Goal: Task Accomplishment & Management: Manage account settings

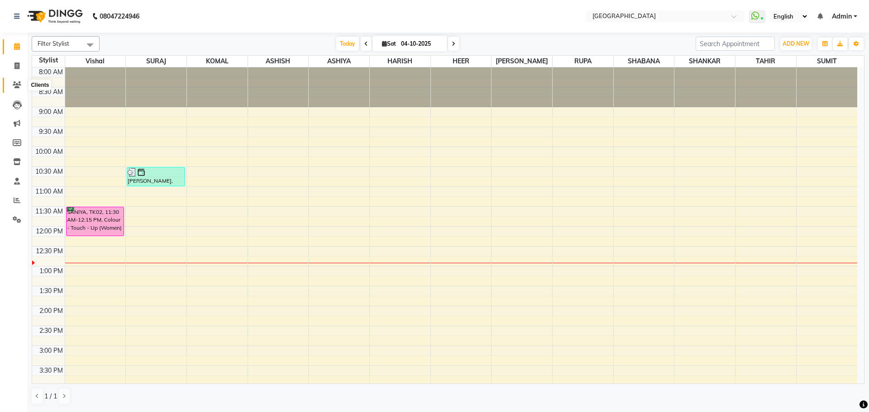
click at [20, 83] on icon at bounding box center [17, 84] width 9 height 7
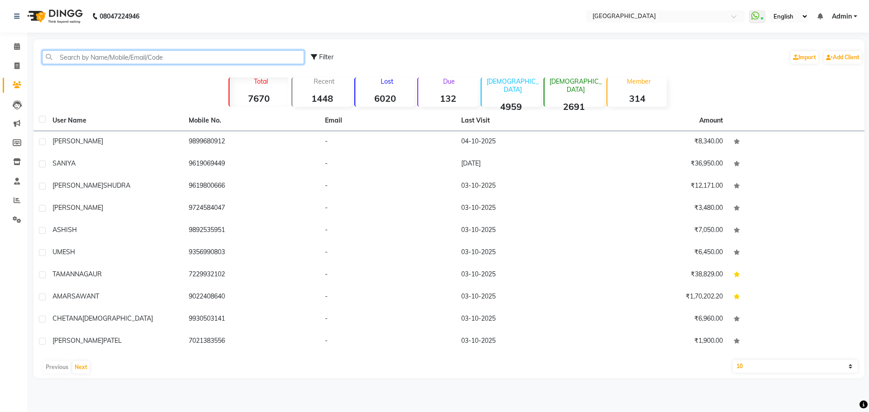
click at [139, 57] on input "text" at bounding box center [173, 57] width 262 height 14
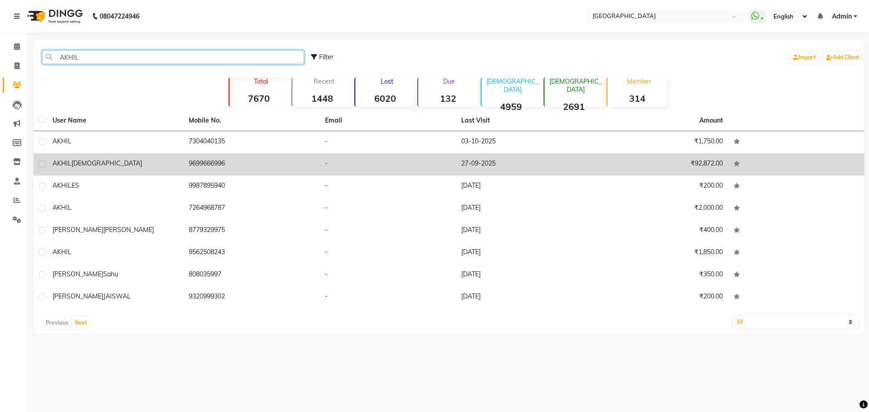
type input "AKHIL"
click at [76, 161] on span "[DEMOGRAPHIC_DATA]" at bounding box center [106, 163] width 71 height 8
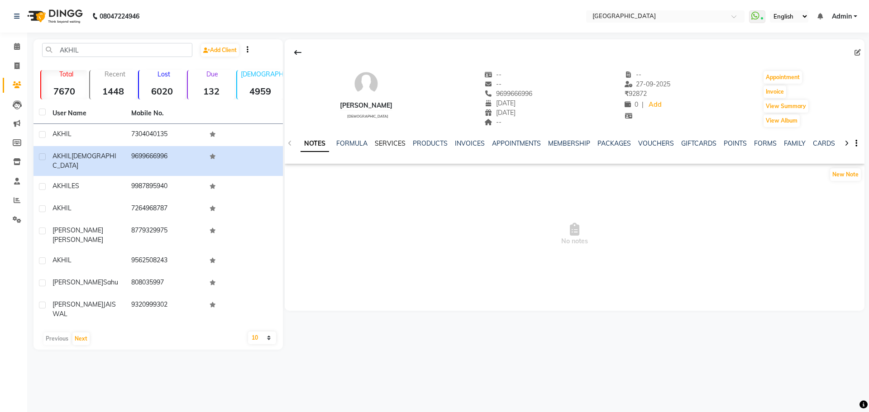
click at [388, 142] on link "SERVICES" at bounding box center [390, 143] width 31 height 8
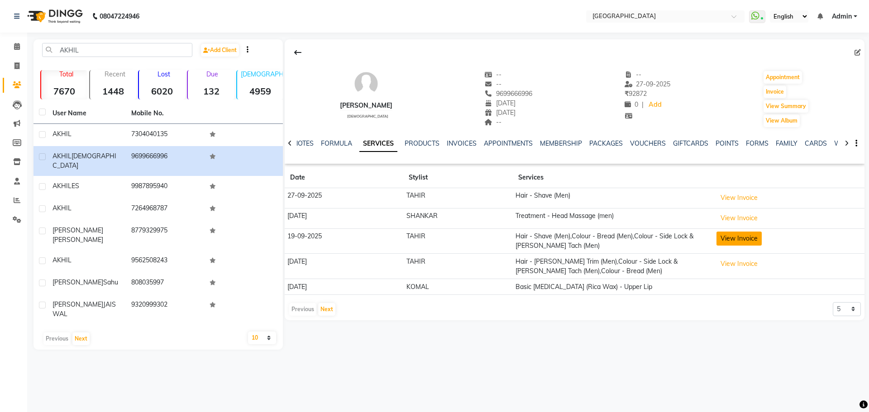
click at [739, 240] on button "View Invoice" at bounding box center [738, 239] width 45 height 14
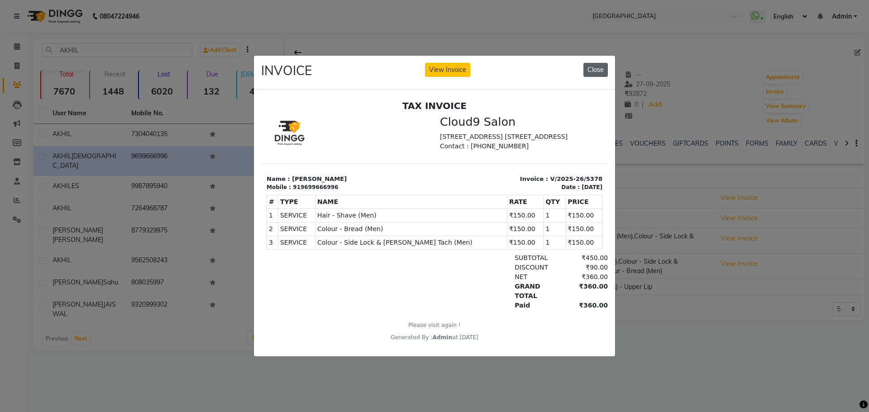
click at [594, 65] on button "Close" at bounding box center [595, 70] width 24 height 14
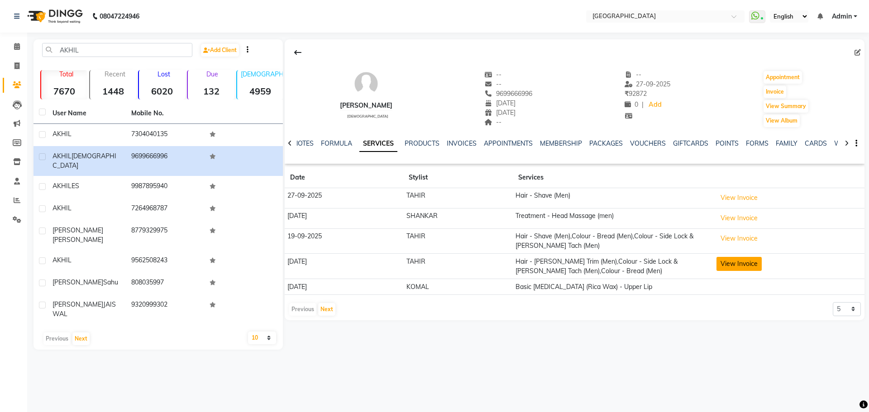
click at [740, 262] on button "View Invoice" at bounding box center [738, 264] width 45 height 14
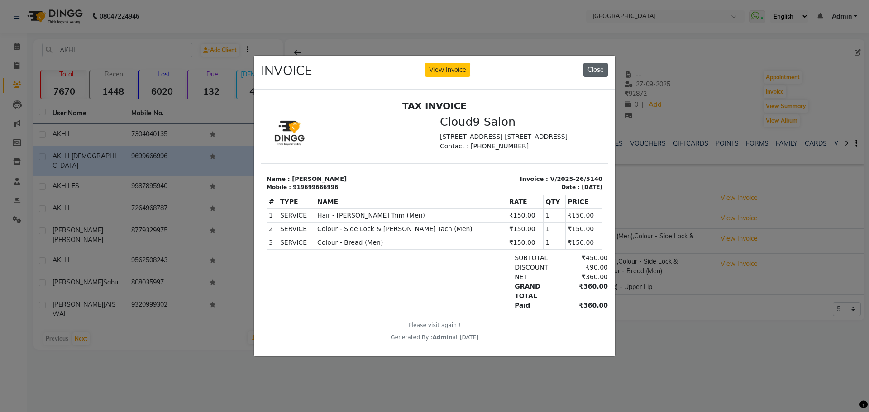
click at [598, 68] on button "Close" at bounding box center [595, 70] width 24 height 14
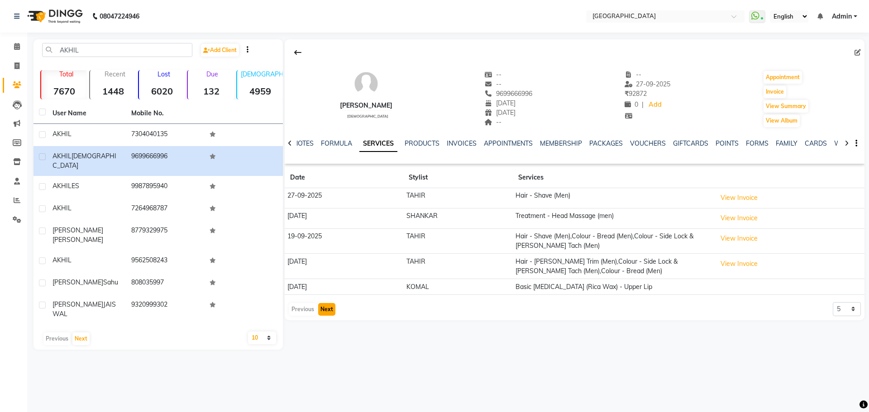
click at [327, 312] on button "Next" at bounding box center [326, 309] width 17 height 13
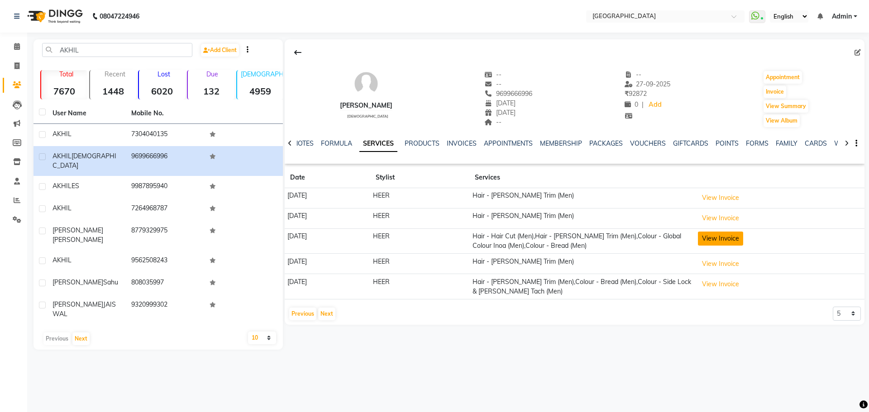
click at [732, 241] on button "View Invoice" at bounding box center [720, 239] width 45 height 14
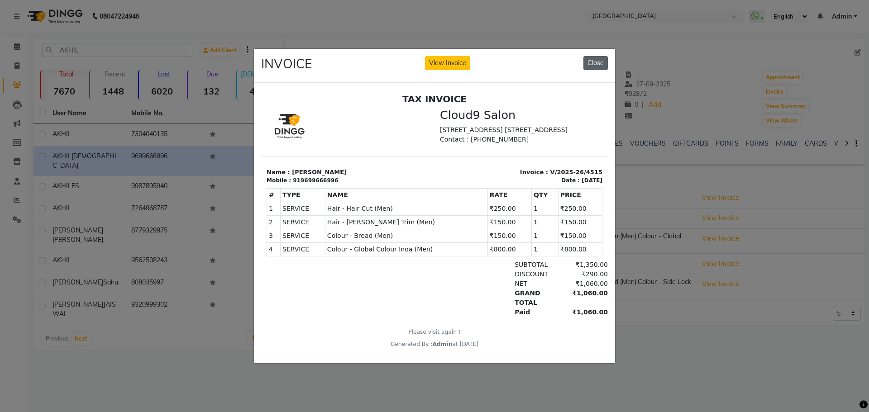
click at [599, 63] on button "Close" at bounding box center [595, 63] width 24 height 14
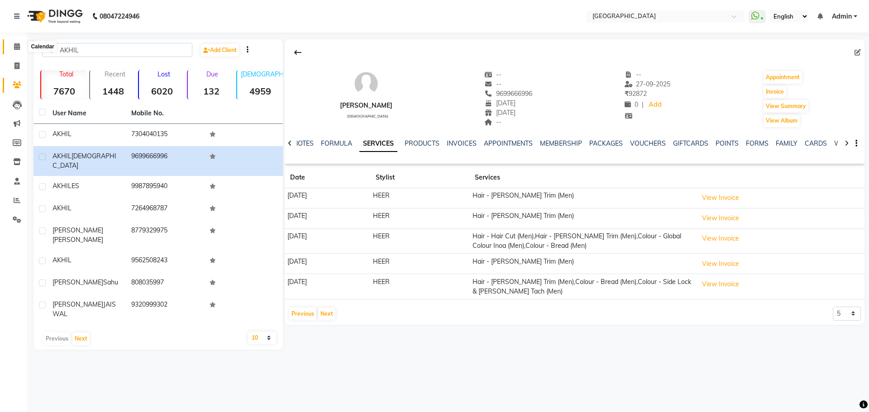
click at [15, 48] on icon at bounding box center [17, 46] width 6 height 7
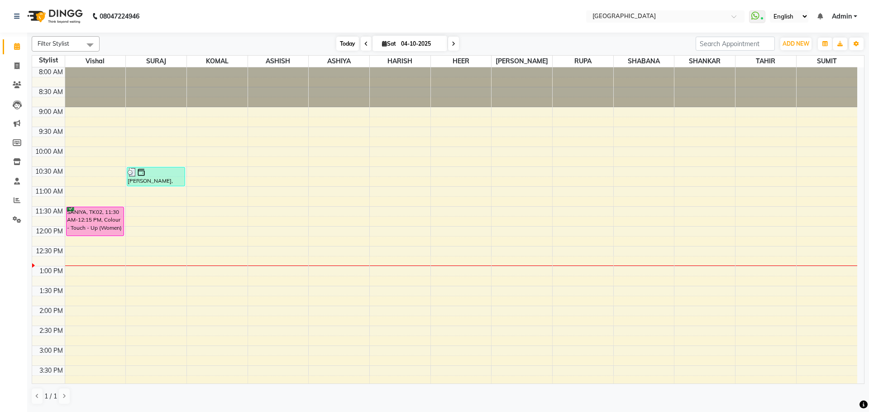
click at [343, 44] on span "Today" at bounding box center [347, 44] width 23 height 14
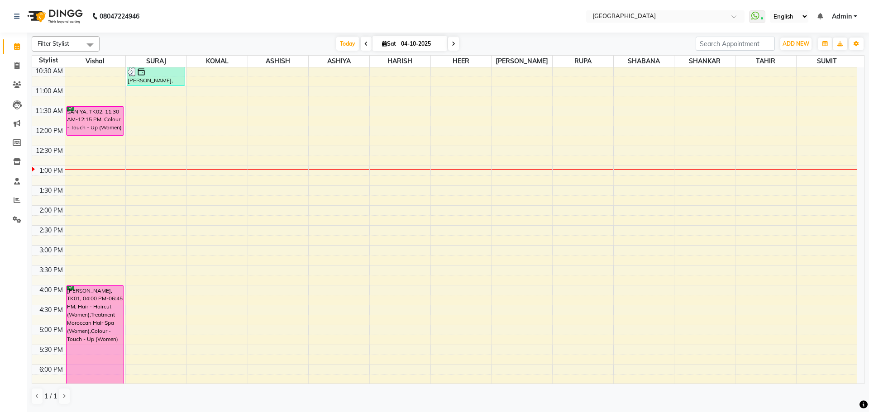
scroll to position [69, 0]
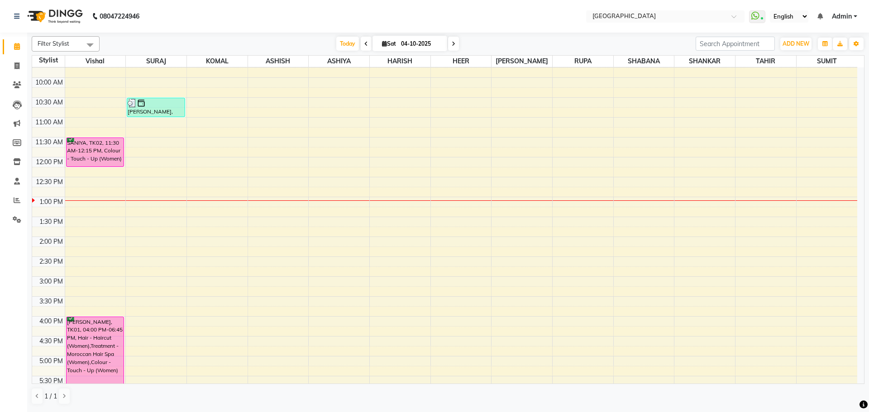
click at [216, 147] on div "8:00 AM 8:30 AM 9:00 AM 9:30 AM 10:00 AM 10:30 AM 11:00 AM 11:30 AM 12:00 PM 12…" at bounding box center [444, 316] width 825 height 637
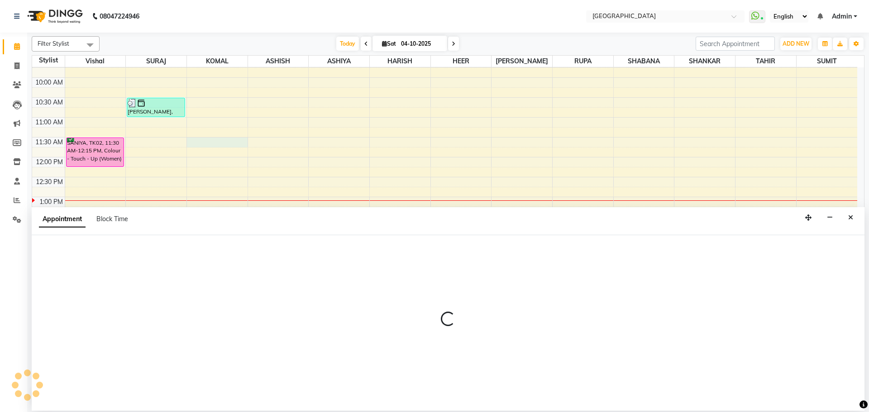
select select "70101"
select select "690"
select select "tentative"
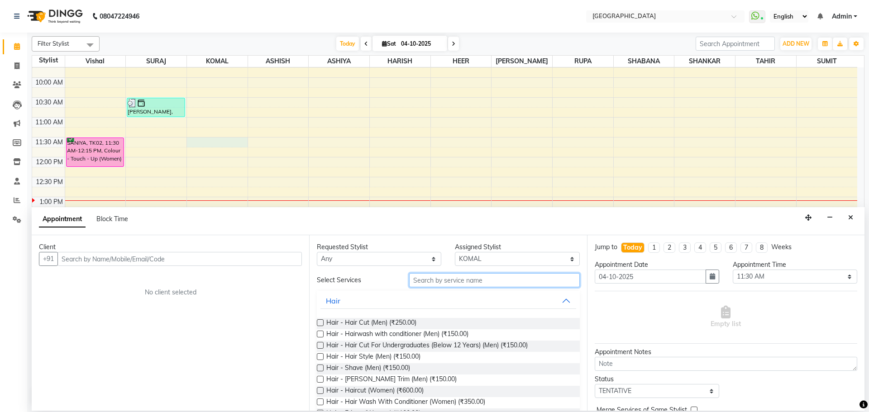
click at [429, 281] on input "text" at bounding box center [494, 280] width 171 height 14
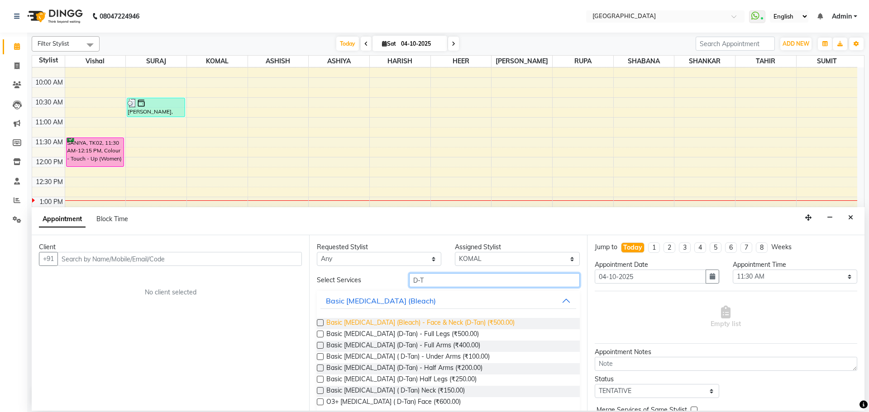
type input "D-T"
click at [437, 323] on span "Basic [MEDICAL_DATA] (Bleach) - Face & Neck (D-Tan) (₹500.00)" at bounding box center [420, 323] width 188 height 11
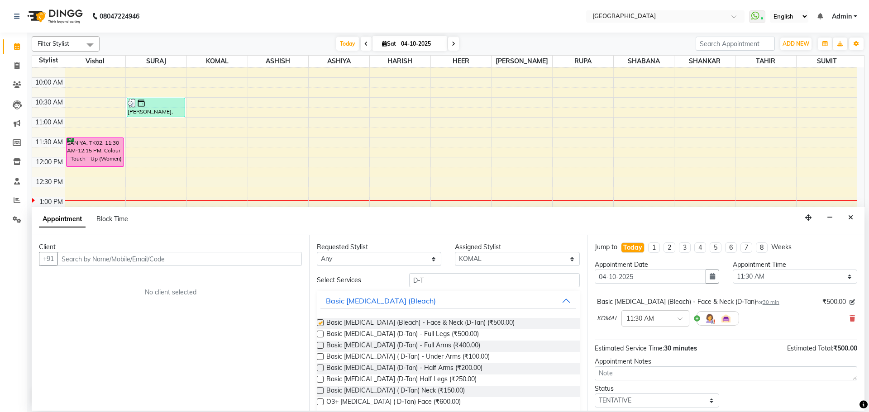
checkbox input "false"
click at [440, 281] on input "D-T" at bounding box center [494, 280] width 171 height 14
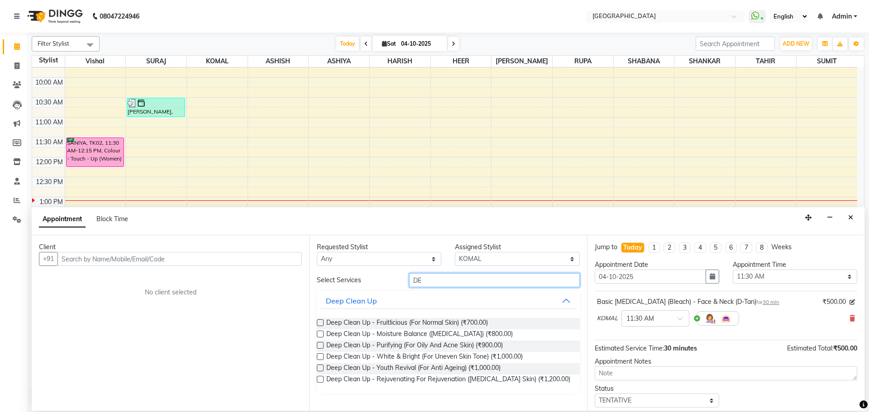
type input "D"
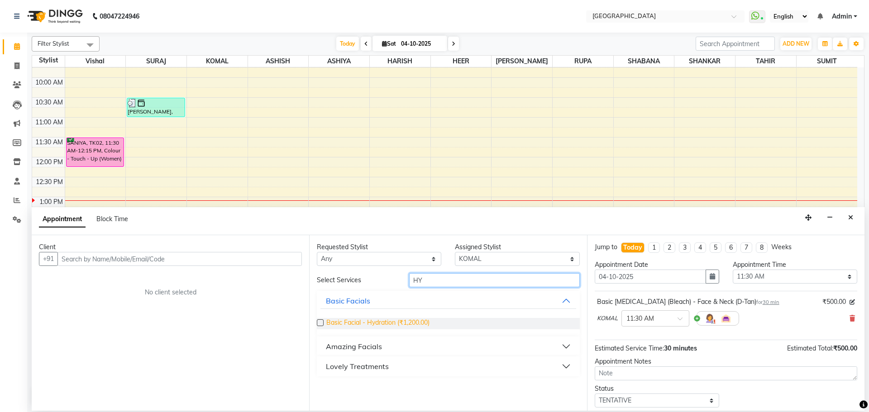
type input "HY"
click at [406, 324] on span "Basic Facial - Hydration (₹1,200.00)" at bounding box center [377, 323] width 103 height 11
checkbox input "false"
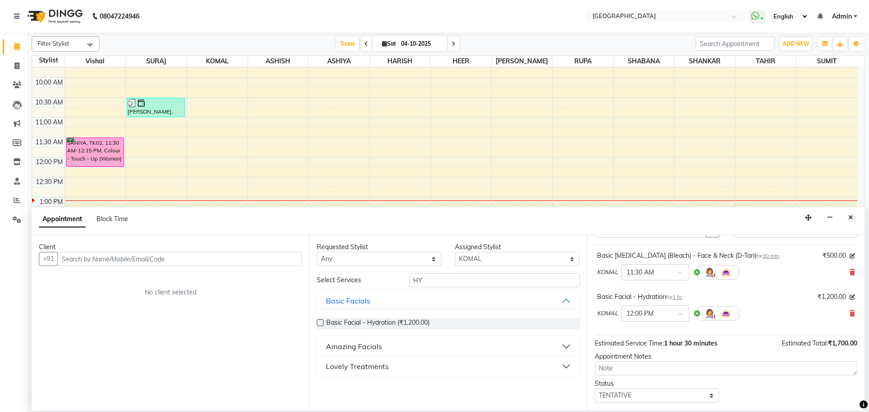
scroll to position [96, 0]
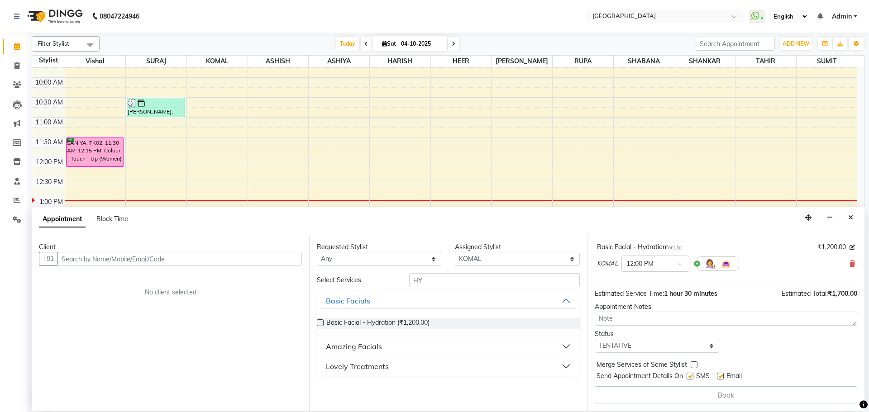
click at [691, 365] on label at bounding box center [693, 364] width 7 height 7
click at [691, 365] on input "checkbox" at bounding box center [693, 366] width 6 height 6
checkbox input "true"
click at [693, 345] on select "Select TENTATIVE CONFIRM CHECK-IN UPCOMING" at bounding box center [656, 346] width 124 height 14
select select "check-in"
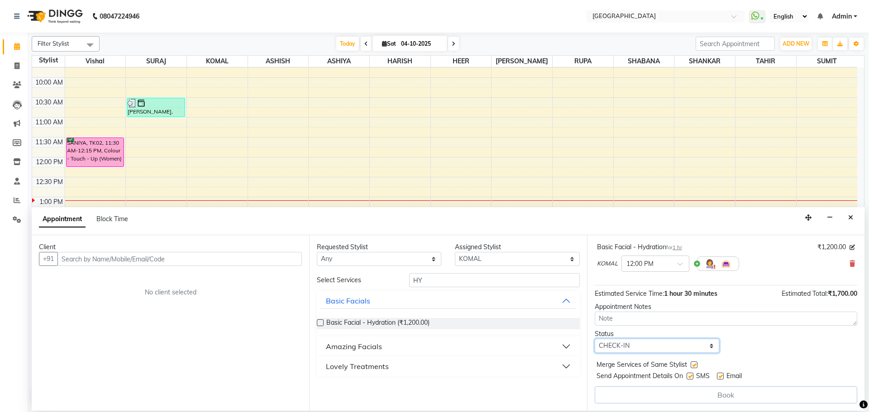
click at [594, 339] on select "Select TENTATIVE CONFIRM CHECK-IN UPCOMING" at bounding box center [656, 346] width 124 height 14
click at [250, 259] on input "text" at bounding box center [179, 259] width 244 height 14
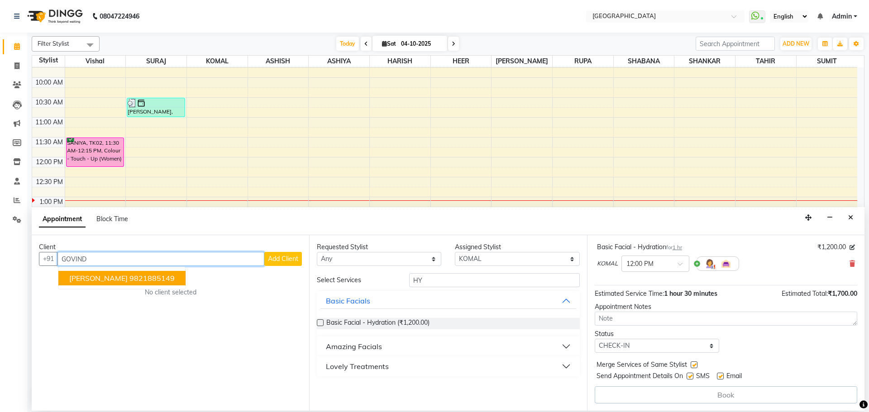
click at [127, 275] on span "[PERSON_NAME]" at bounding box center [98, 278] width 58 height 9
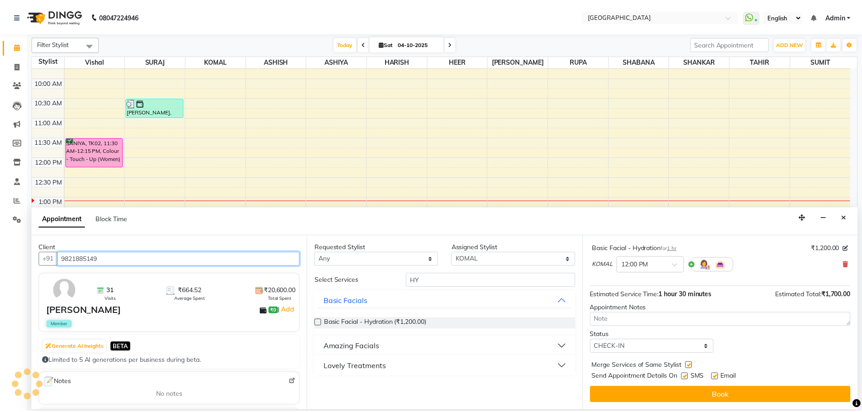
scroll to position [95, 0]
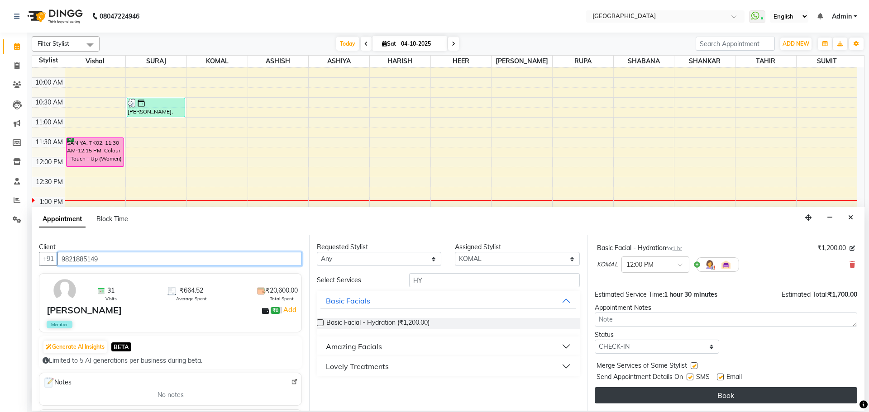
type input "9821885149"
click at [737, 393] on button "Book" at bounding box center [725, 395] width 262 height 16
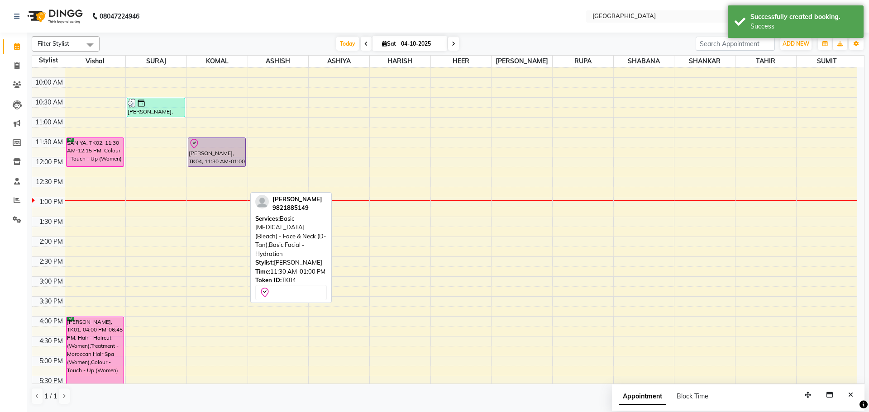
drag, startPoint x: 211, startPoint y: 195, endPoint x: 217, endPoint y: 162, distance: 34.0
click at [217, 162] on div "[PERSON_NAME], TK04, 11:30 AM-01:00 PM, Basic [MEDICAL_DATA] (Bleach) - Face & …" at bounding box center [217, 316] width 61 height 637
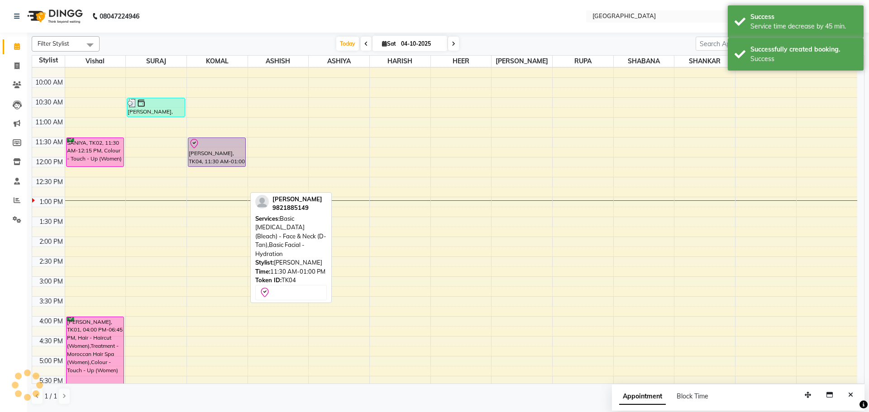
click at [214, 150] on div "[PERSON_NAME], TK04, 11:30 AM-01:00 PM, Basic [MEDICAL_DATA] (Bleach) - Face & …" at bounding box center [216, 152] width 57 height 29
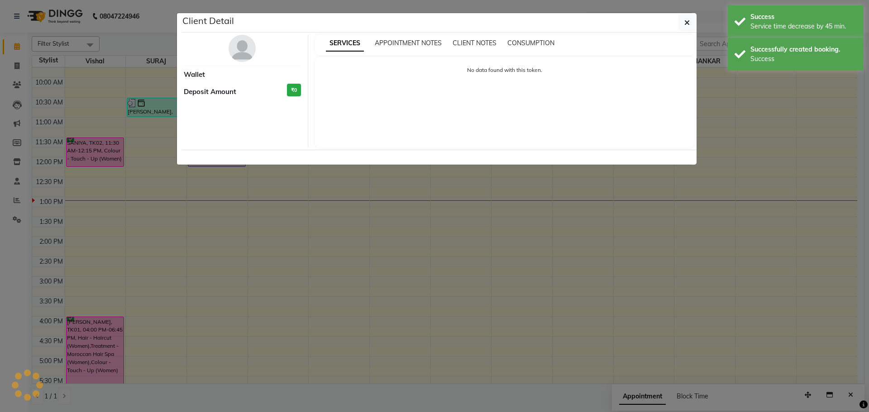
select select "8"
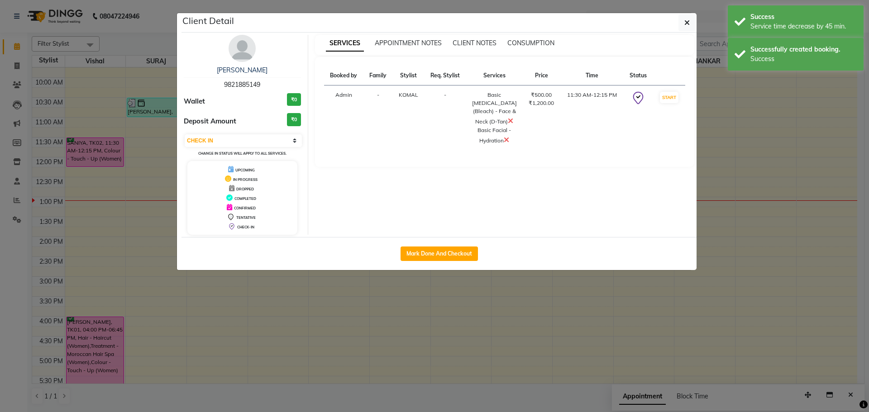
drag, startPoint x: 432, startPoint y: 250, endPoint x: 664, endPoint y: 186, distance: 240.7
click at [432, 250] on button "Mark Done And Checkout" at bounding box center [438, 254] width 77 height 14
select select "508"
select select "service"
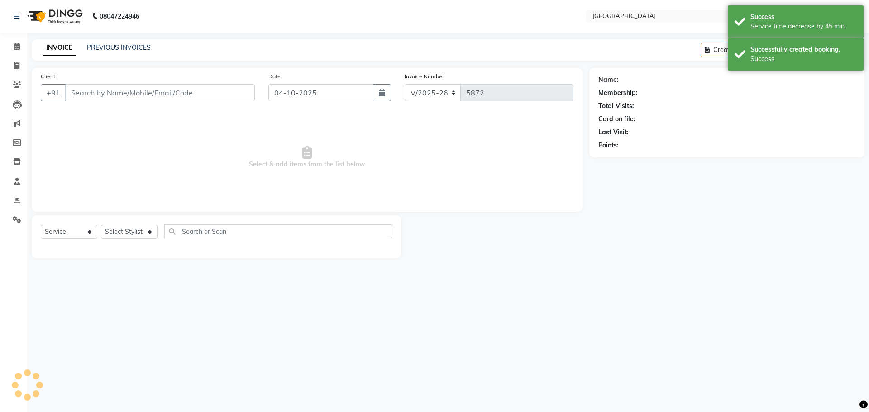
type input "9821885149"
select select "70101"
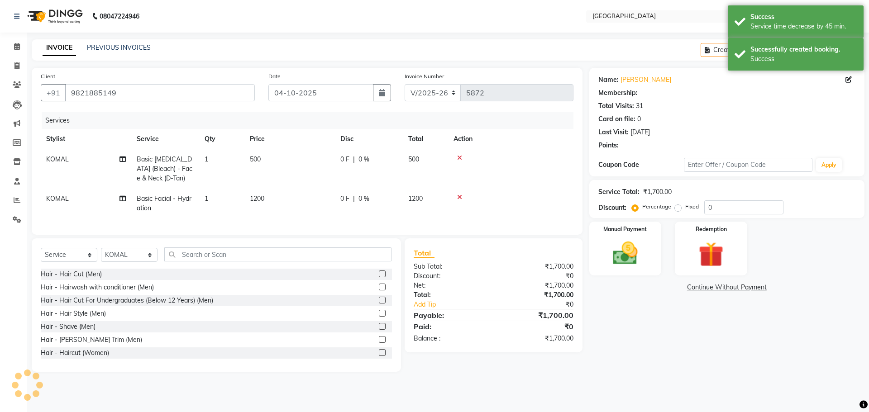
type input "20"
select select "1: Object"
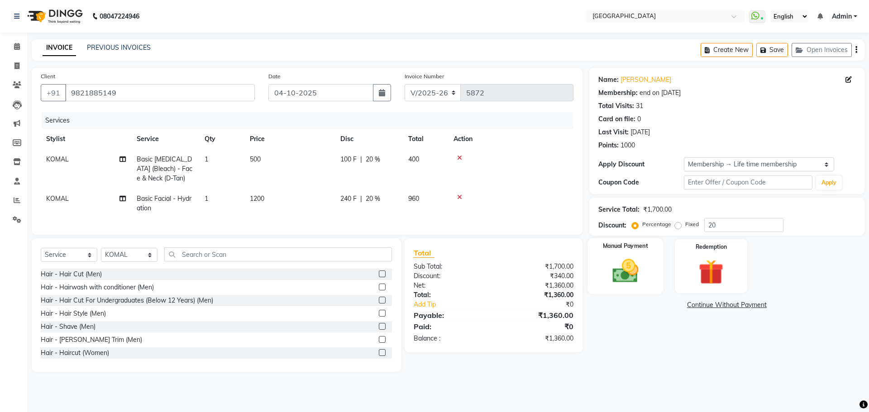
click at [624, 273] on img at bounding box center [625, 271] width 42 height 30
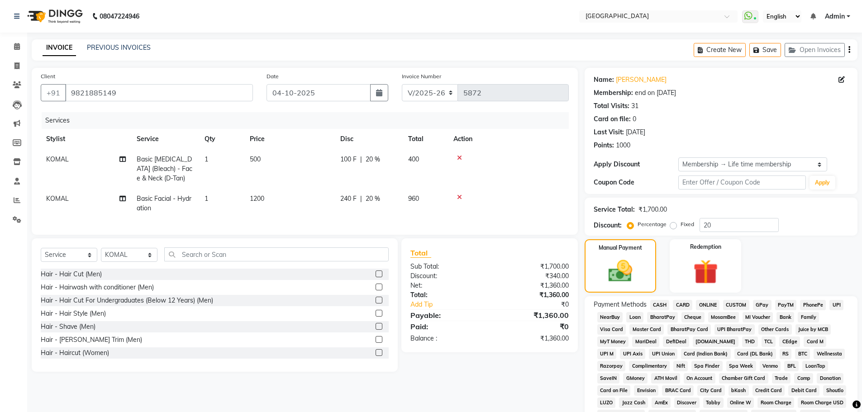
click at [760, 304] on span "GPay" at bounding box center [762, 305] width 19 height 10
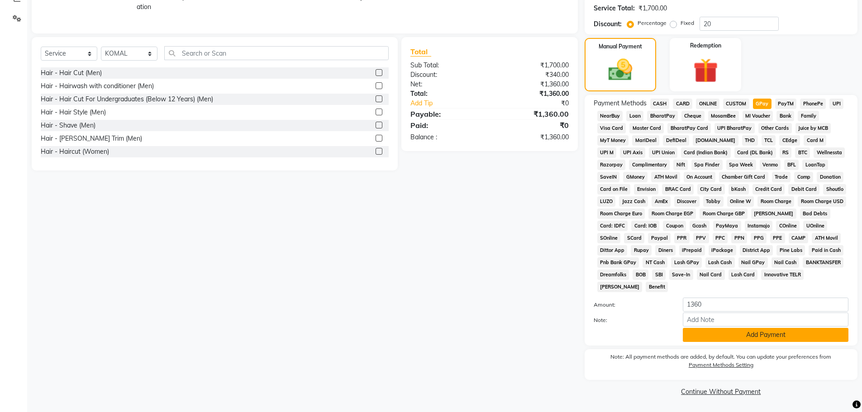
click at [759, 334] on button "Add Payment" at bounding box center [766, 335] width 166 height 14
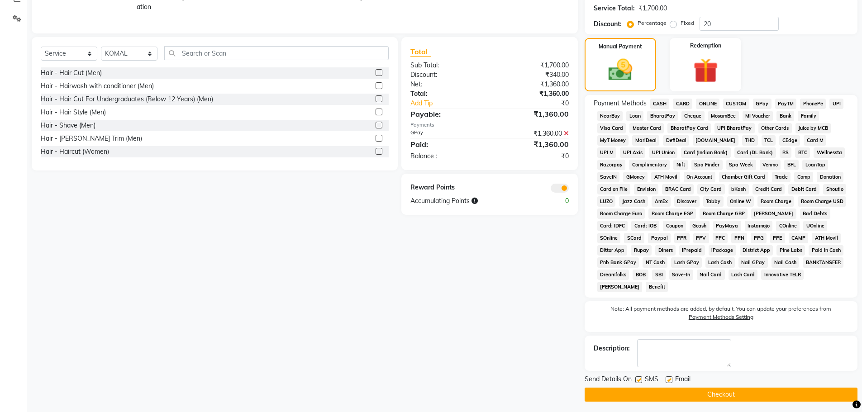
click at [719, 397] on button "Checkout" at bounding box center [720, 395] width 273 height 14
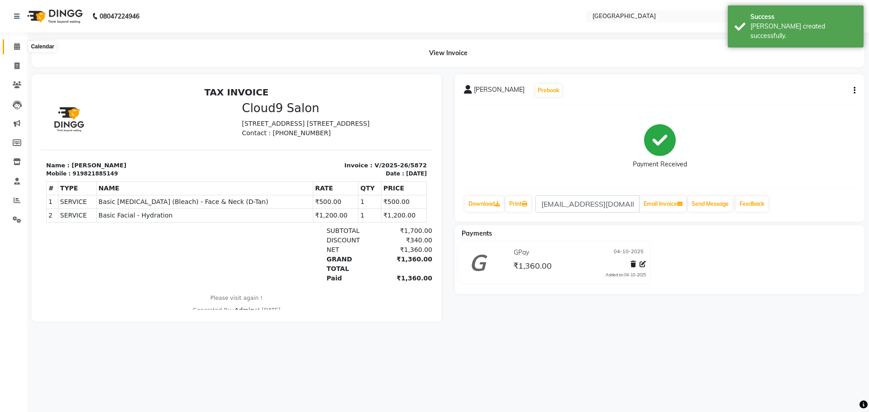
click at [17, 48] on icon at bounding box center [17, 46] width 6 height 7
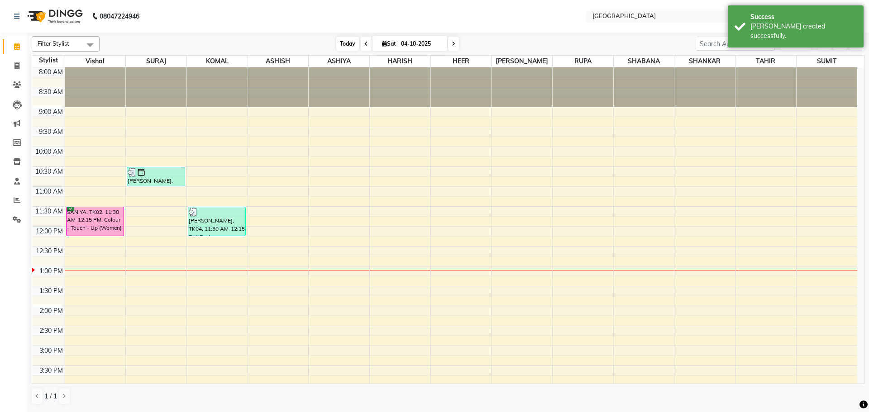
click at [341, 43] on span "Today" at bounding box center [347, 44] width 23 height 14
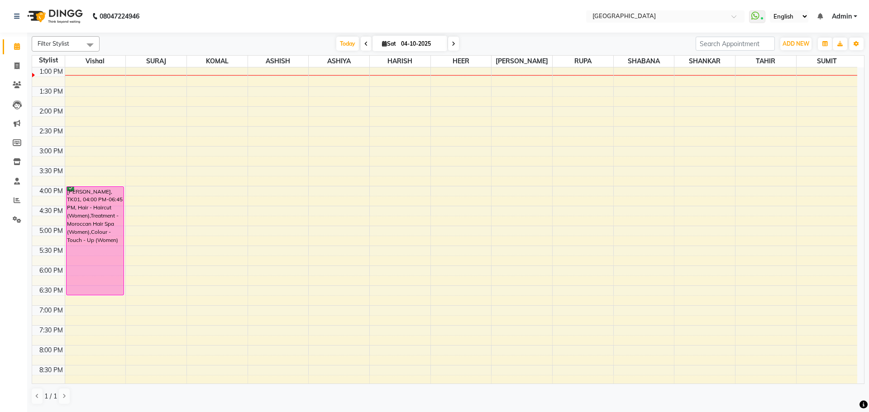
click at [342, 42] on span "Today" at bounding box center [347, 44] width 23 height 14
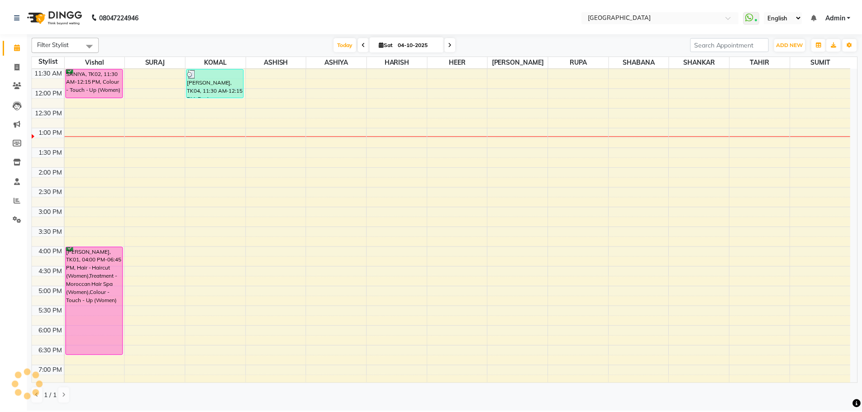
scroll to position [64, 0]
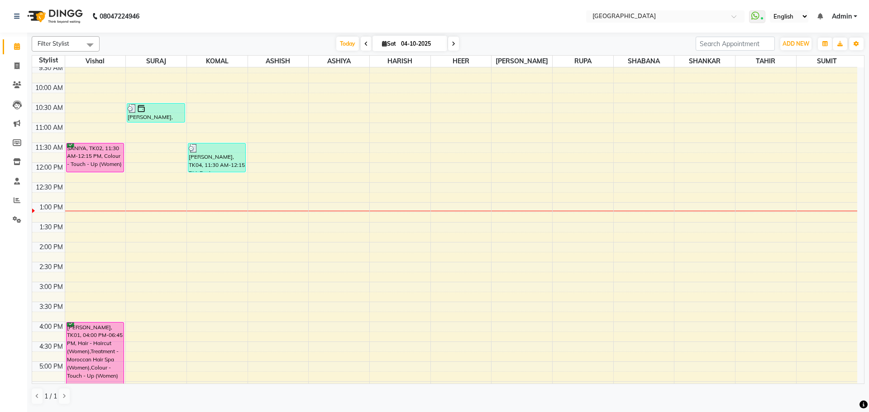
click at [338, 165] on div "8:00 AM 8:30 AM 9:00 AM 9:30 AM 10:00 AM 10:30 AM 11:00 AM 11:30 AM 12:00 PM 12…" at bounding box center [444, 322] width 825 height 637
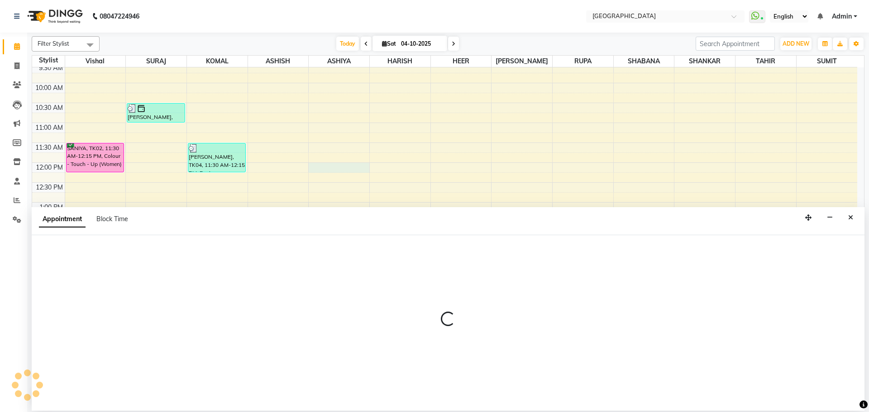
select select "82363"
select select "720"
select select "tentative"
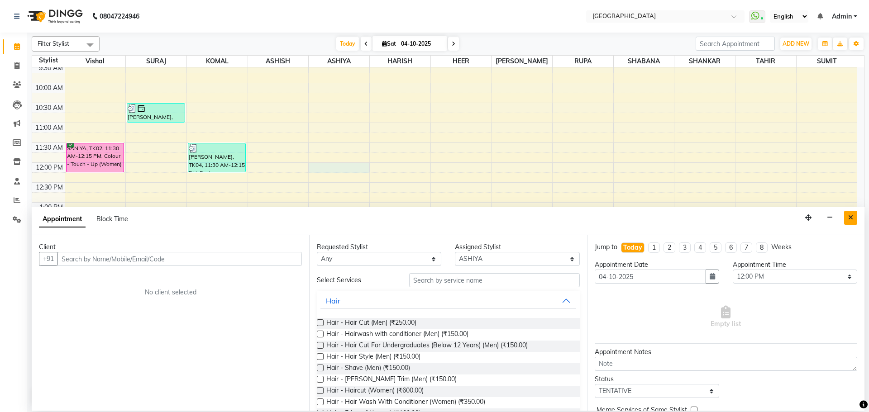
click at [850, 216] on icon "Close" at bounding box center [850, 217] width 5 height 6
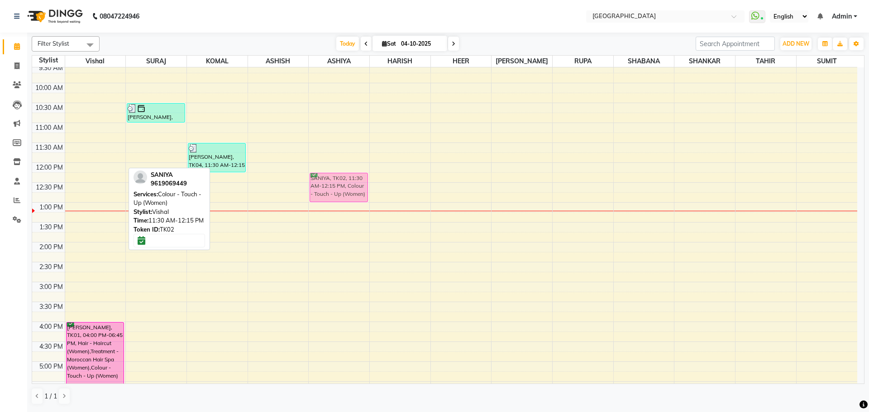
drag, startPoint x: 96, startPoint y: 155, endPoint x: 336, endPoint y: 181, distance: 241.6
click at [336, 181] on tr "SANIYA, TK02, 11:30 AM-12:15 PM, Colour - Touch - Up (Women) [PERSON_NAME], TK0…" at bounding box center [444, 322] width 825 height 637
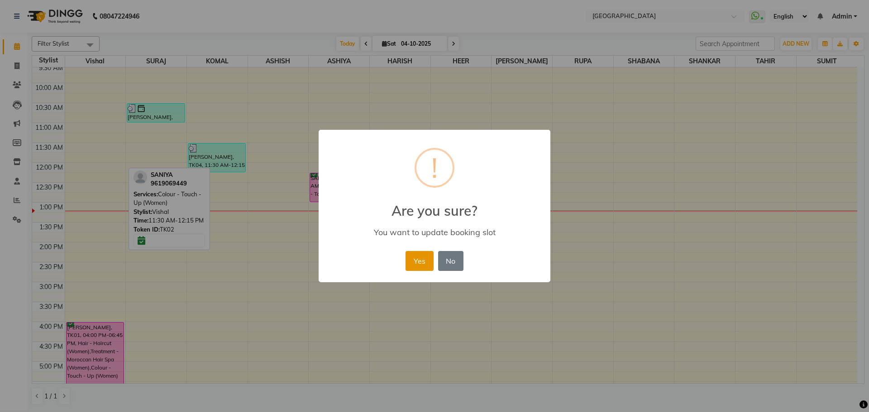
click at [421, 261] on button "Yes" at bounding box center [419, 261] width 28 height 20
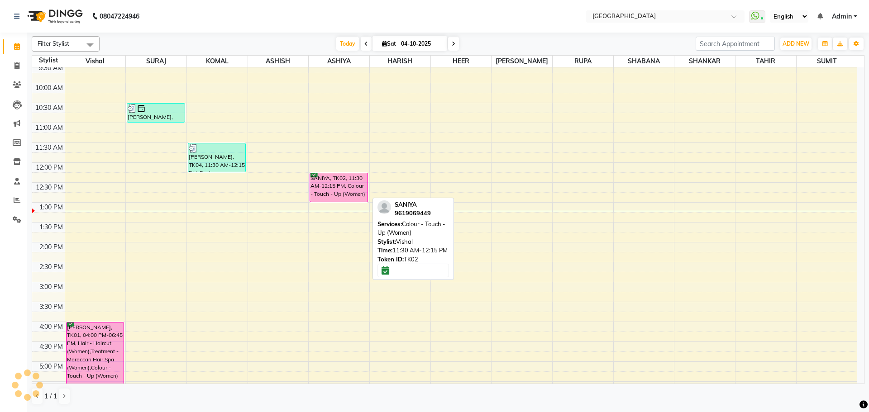
click at [335, 184] on div "SANIYA, TK02, 11:30 AM-12:15 PM, Colour - Touch - Up (Women)" at bounding box center [338, 187] width 57 height 29
click at [341, 185] on div "SANIYA, TK02, 11:30 AM-12:15 PM, Colour - Touch - Up (Women)" at bounding box center [338, 187] width 57 height 29
select select "6"
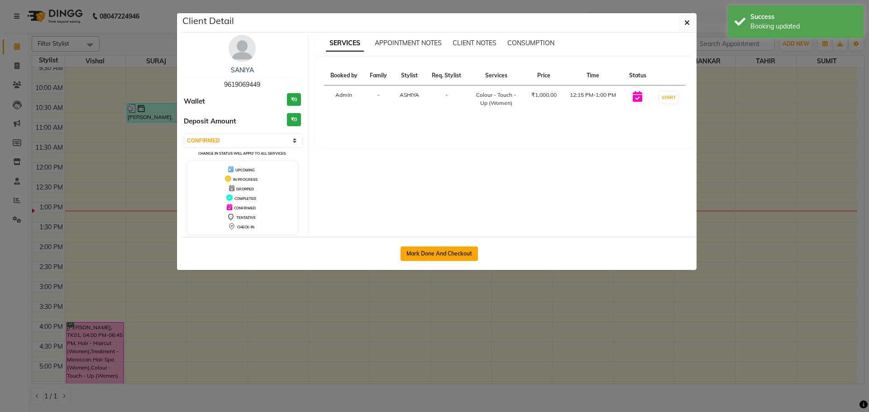
click at [432, 252] on button "Mark Done And Checkout" at bounding box center [438, 254] width 77 height 14
select select "508"
select select "service"
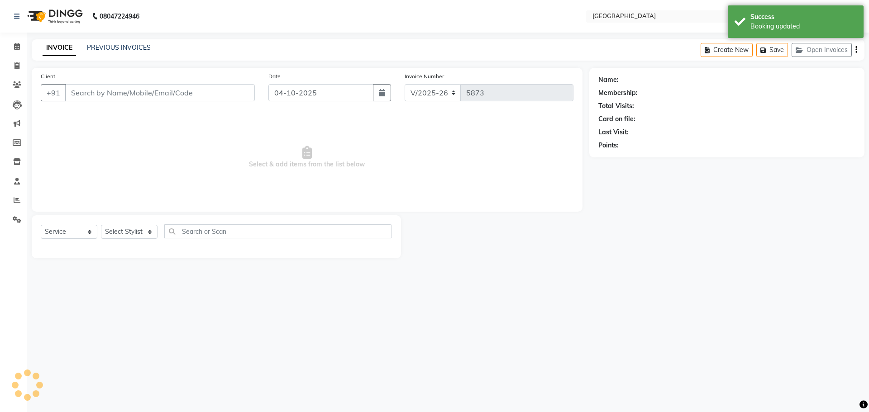
type input "9619069449"
select select "82363"
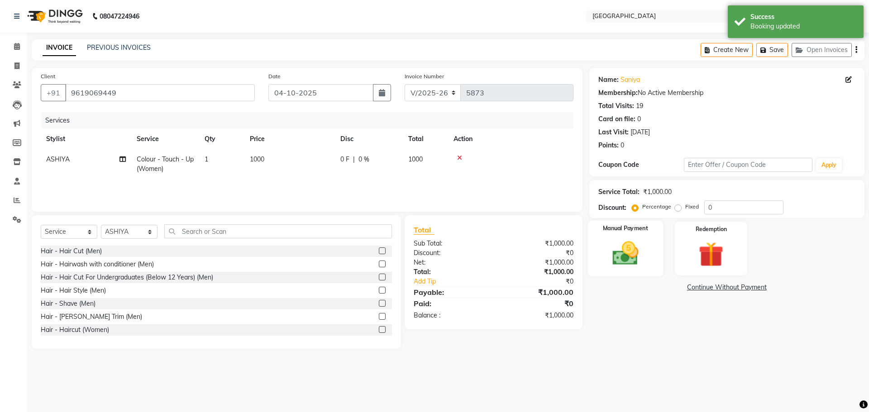
click at [624, 248] on img at bounding box center [625, 253] width 42 height 30
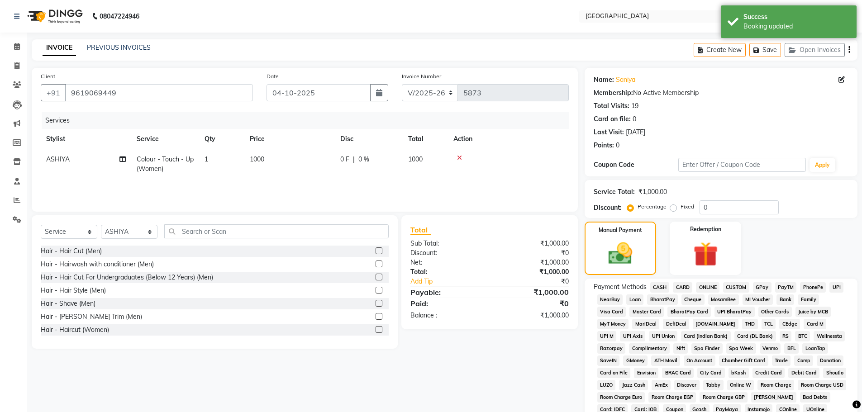
click at [761, 288] on span "GPay" at bounding box center [762, 287] width 19 height 10
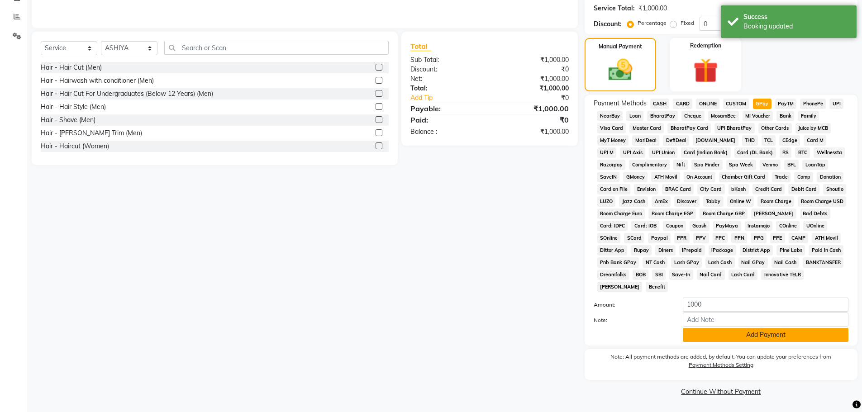
click at [740, 336] on button "Add Payment" at bounding box center [766, 335] width 166 height 14
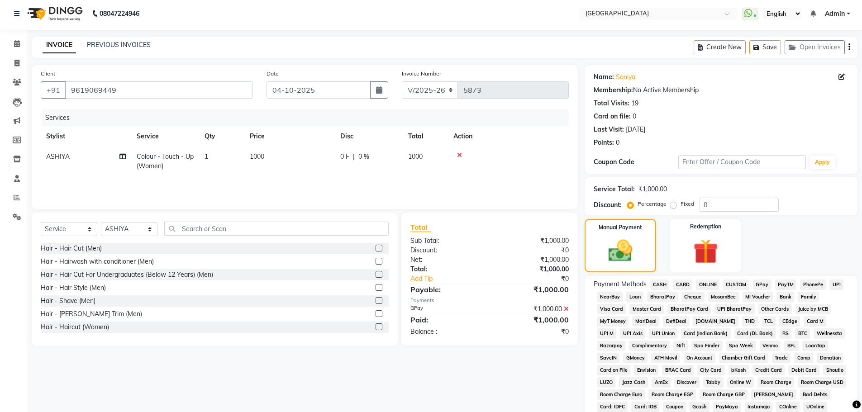
scroll to position [187, 0]
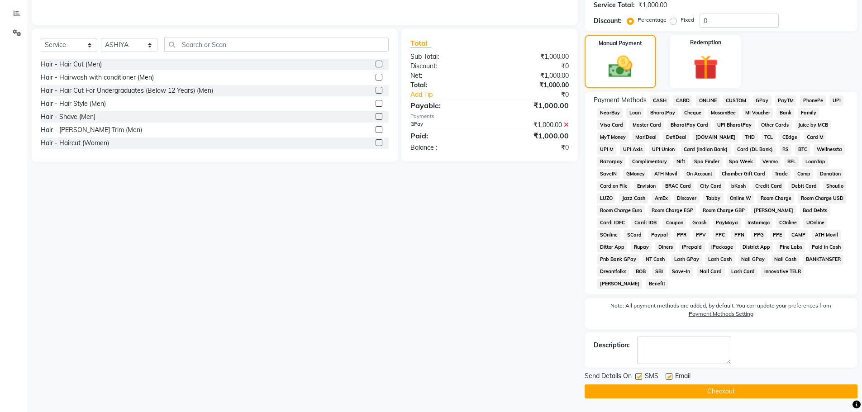
drag, startPoint x: 708, startPoint y: 389, endPoint x: 715, endPoint y: 394, distance: 9.4
click at [708, 389] on button "Checkout" at bounding box center [720, 392] width 273 height 14
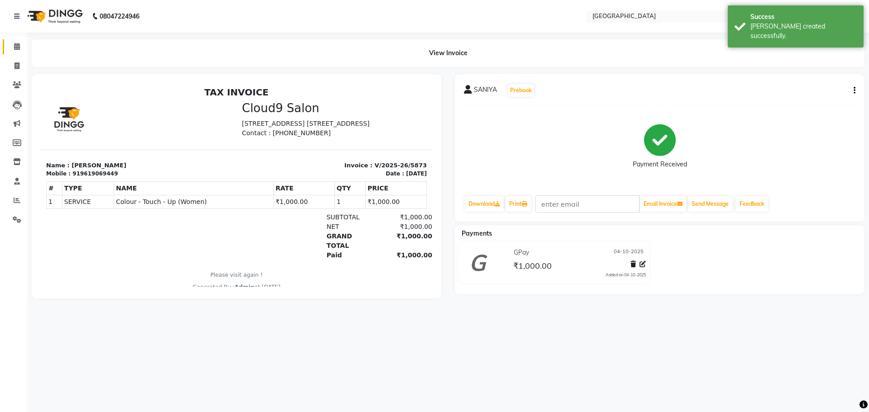
click at [17, 48] on icon at bounding box center [17, 46] width 6 height 7
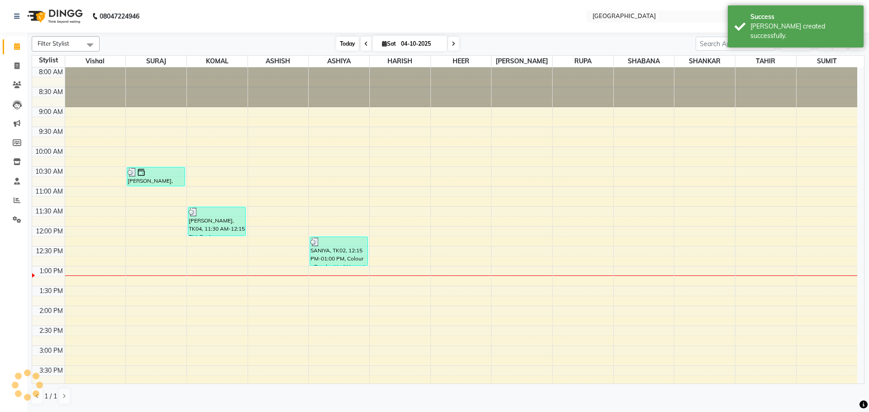
click at [340, 41] on span "Today" at bounding box center [347, 44] width 23 height 14
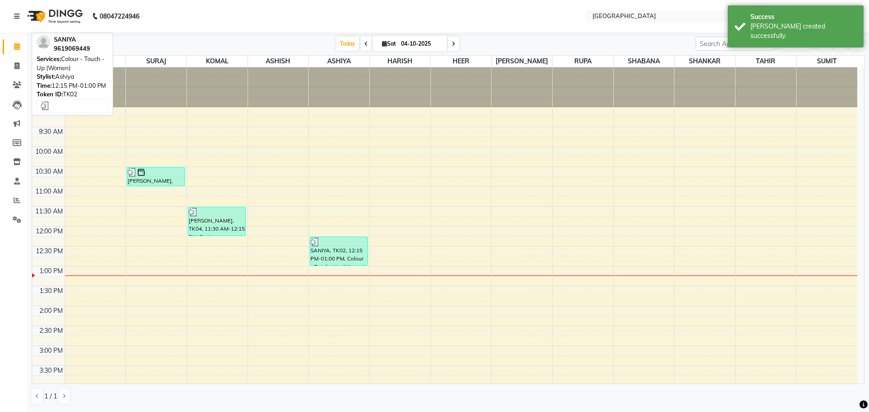
click at [340, 251] on div "SANIYA, TK02, 12:15 PM-01:00 PM, Colour - Touch - Up (Women)" at bounding box center [338, 251] width 57 height 29
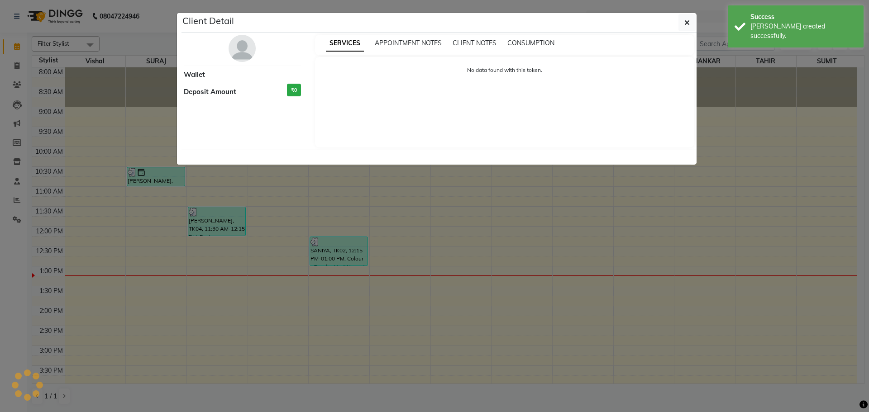
select select "3"
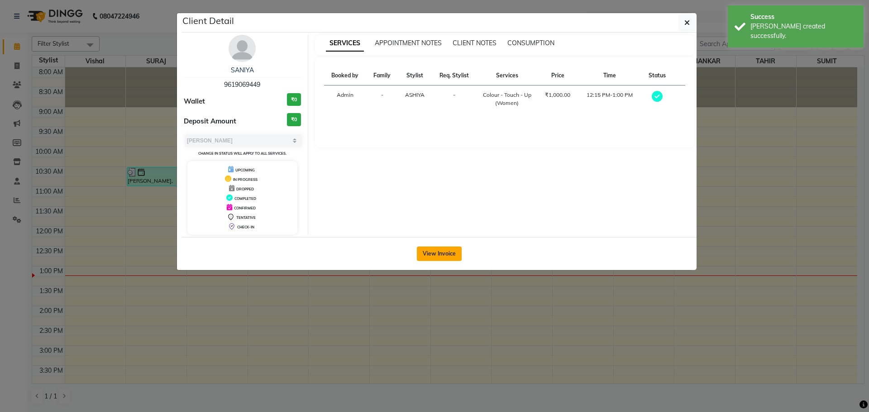
click at [437, 254] on button "View Invoice" at bounding box center [439, 254] width 45 height 14
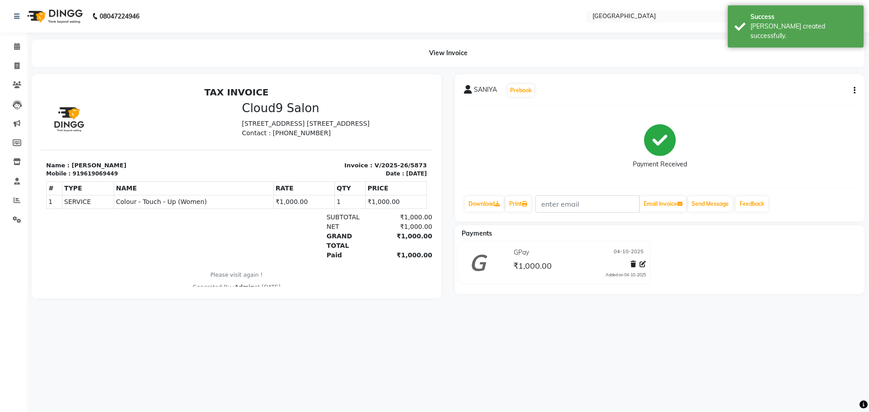
click at [853, 90] on icon "button" at bounding box center [854, 90] width 2 height 0
click at [788, 78] on div "Split Service Amount" at bounding box center [809, 79] width 62 height 11
select select "82363"
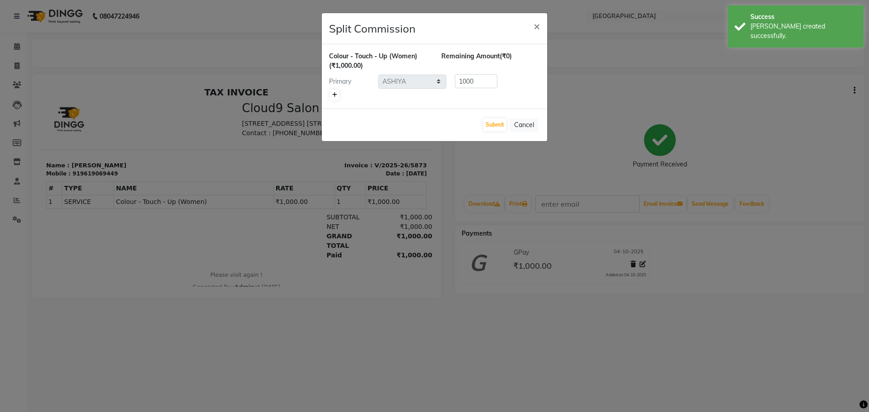
click at [336, 95] on icon at bounding box center [334, 94] width 5 height 5
type input "500"
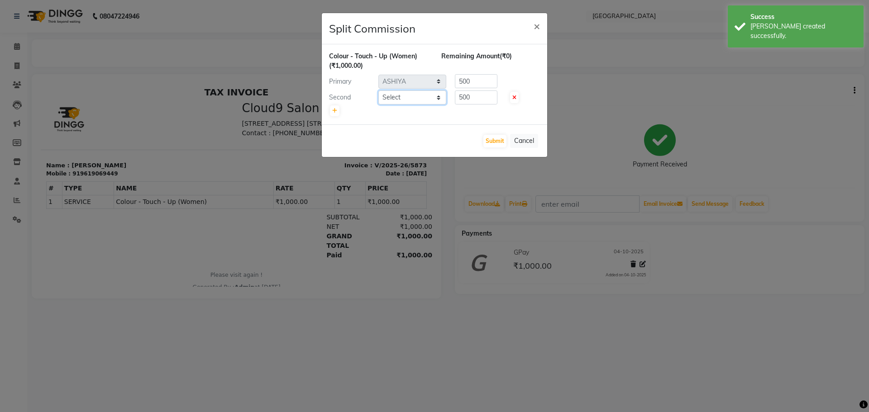
click at [412, 94] on select "Select [PERSON_NAME] ASHIYA [PERSON_NAME] [PERSON_NAME] [PERSON_NAME] [PERSON_N…" at bounding box center [412, 97] width 68 height 14
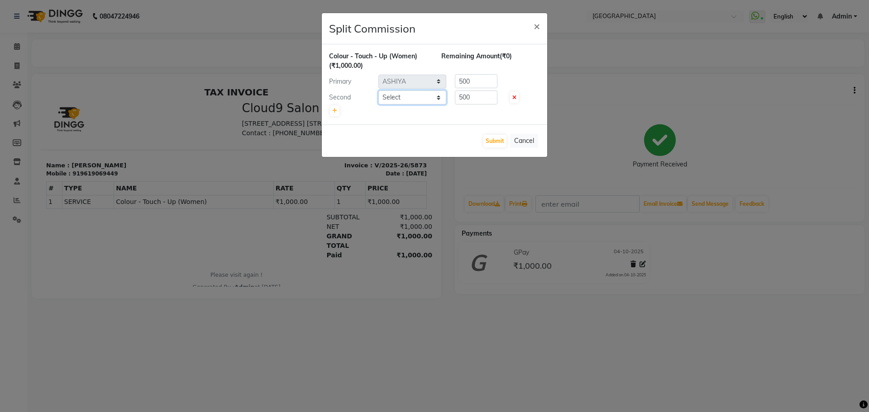
select select "78105"
click at [378, 90] on select "Select [PERSON_NAME] ASHIYA [PERSON_NAME] [PERSON_NAME] [PERSON_NAME] [PERSON_N…" at bounding box center [412, 97] width 68 height 14
click at [499, 140] on button "Submit" at bounding box center [494, 141] width 23 height 13
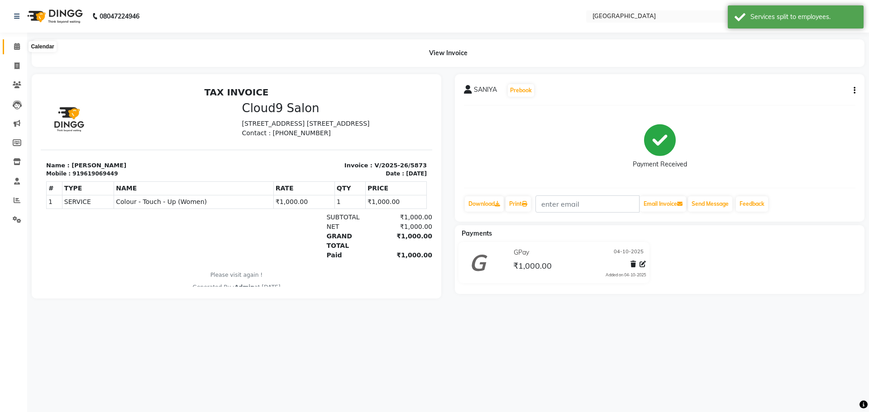
click at [14, 47] on icon at bounding box center [17, 46] width 6 height 7
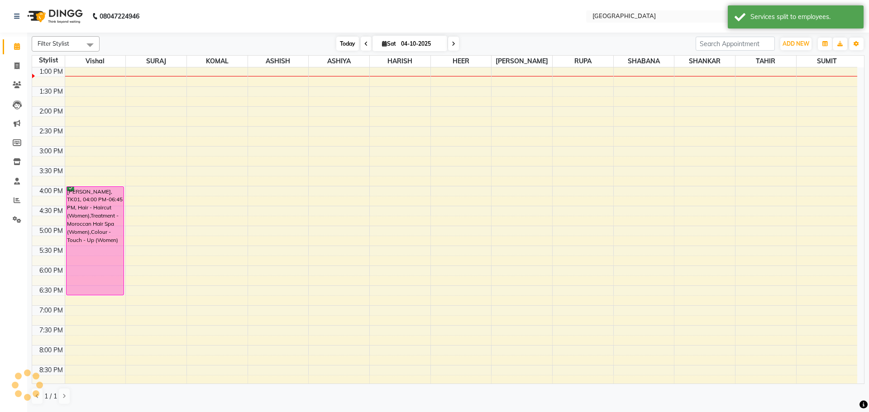
click at [346, 42] on span "Today" at bounding box center [347, 44] width 23 height 14
